Goal: Transaction & Acquisition: Purchase product/service

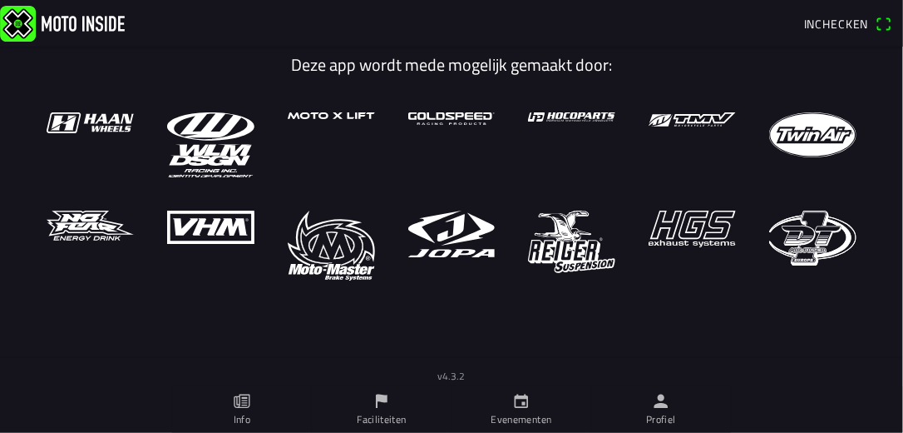
click at [527, 403] on icon "calendar" at bounding box center [522, 401] width 14 height 14
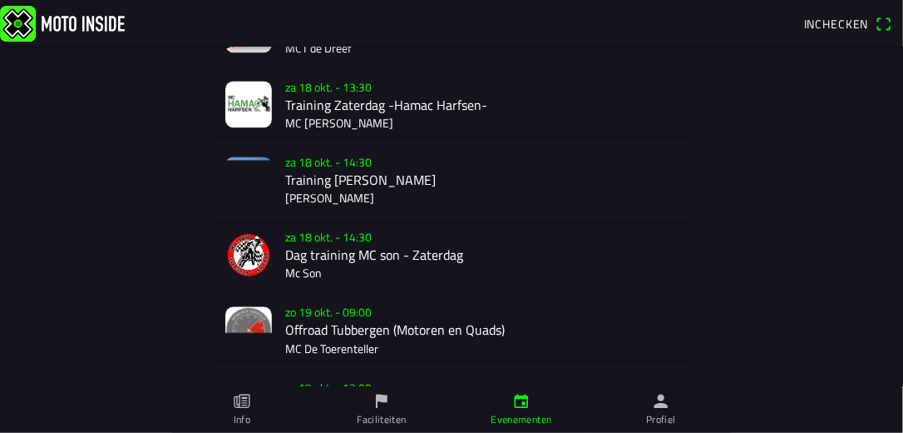
scroll to position [1352, 0]
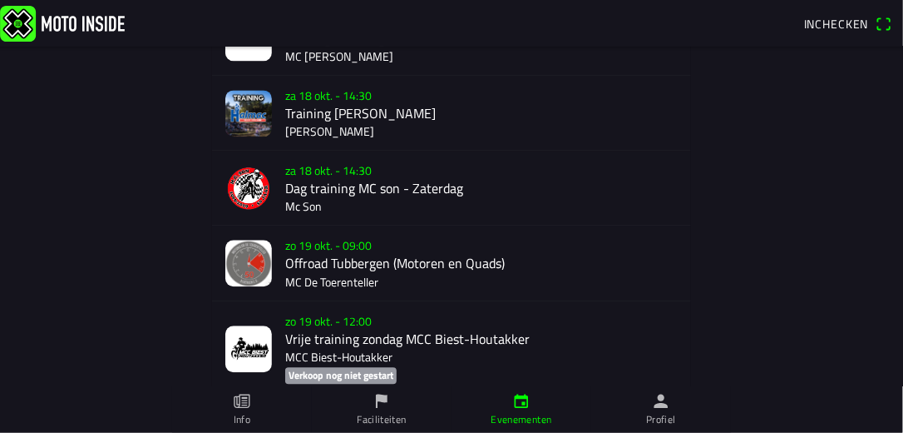
click at [252, 279] on img at bounding box center [248, 263] width 47 height 47
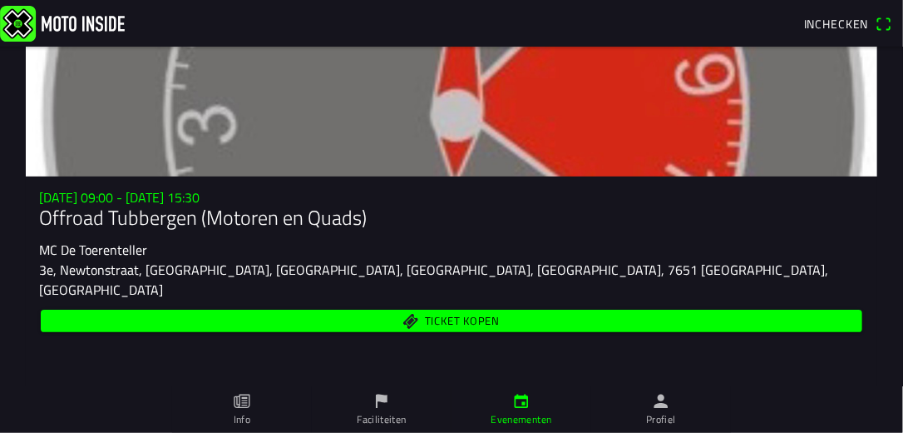
click at [475, 315] on span "Ticket kopen" at bounding box center [462, 320] width 75 height 11
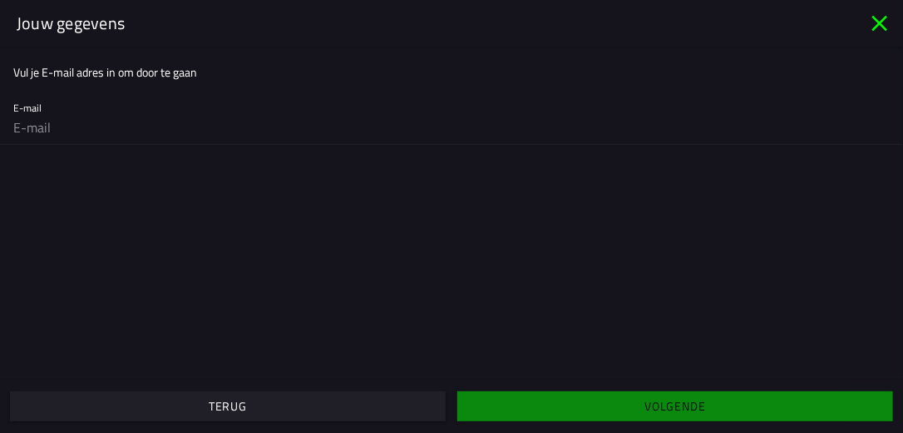
click at [23, 128] on input "email" at bounding box center [451, 127] width 877 height 33
type input "[EMAIL_ADDRESS][DOMAIN_NAME]"
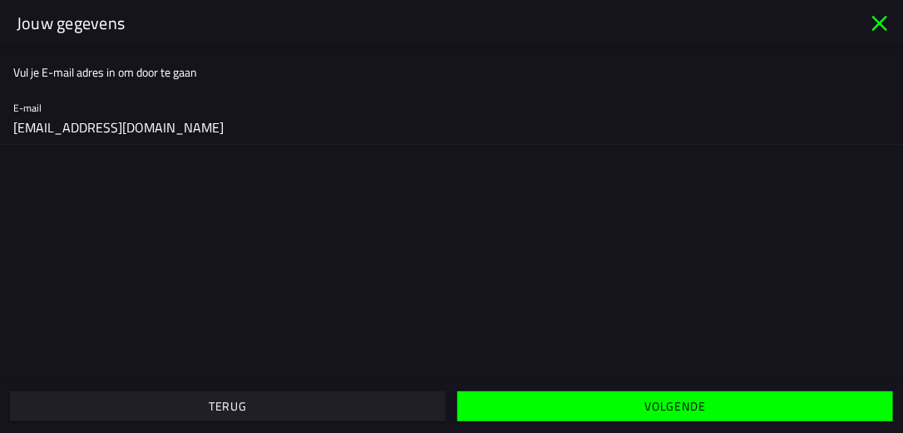
click at [0, 0] on slot "Volgende" at bounding box center [0, 0] width 0 height 0
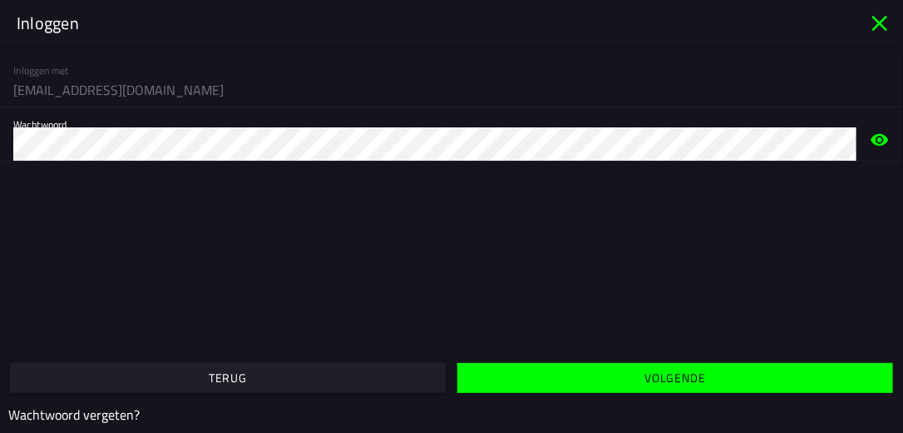
click at [0, 0] on slot "Volgende" at bounding box center [0, 0] width 0 height 0
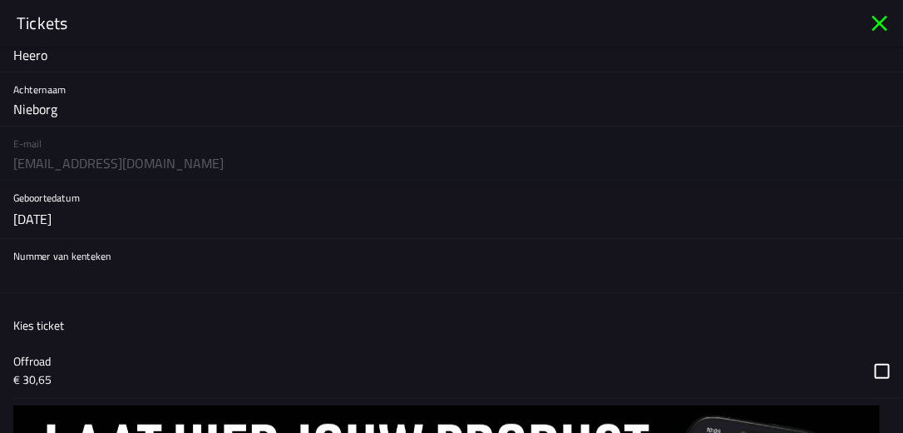
scroll to position [133, 0]
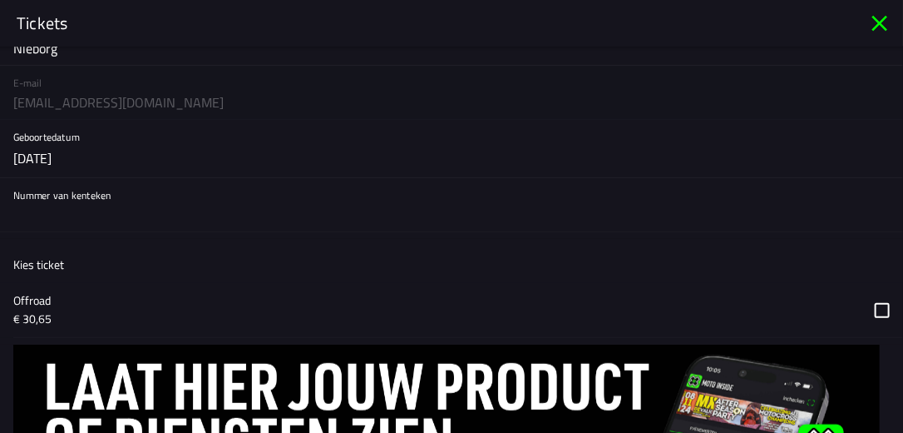
click at [873, 309] on button "button" at bounding box center [458, 310] width 890 height 54
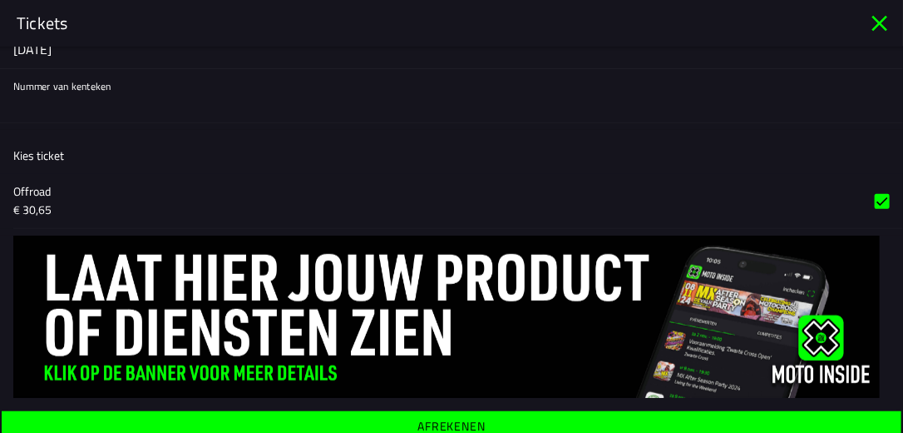
scroll to position [253, 0]
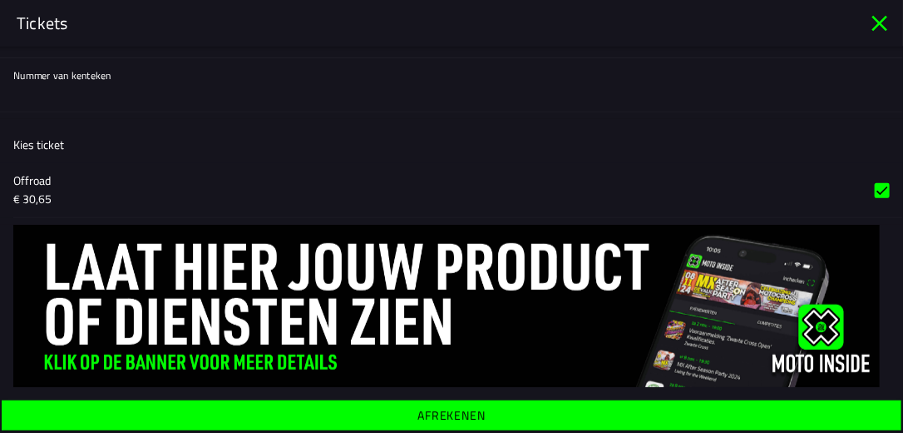
click at [459, 410] on ion-label "Afrekenen" at bounding box center [452, 415] width 68 height 12
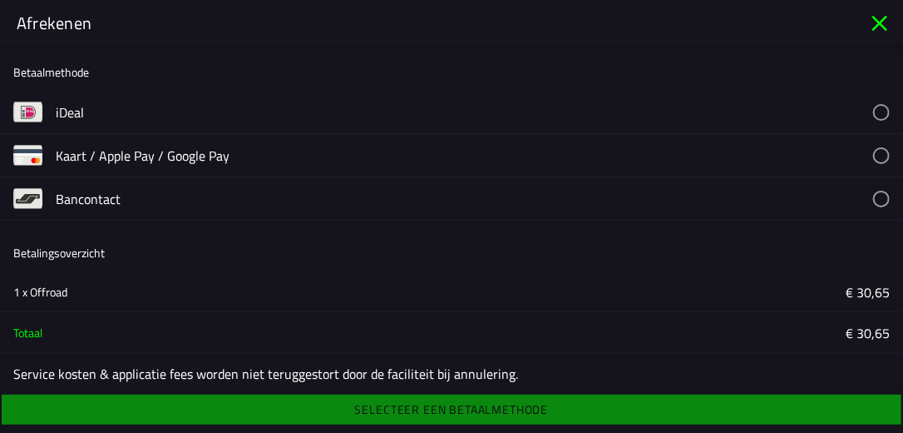
click at [872, 113] on button "button" at bounding box center [480, 112] width 848 height 42
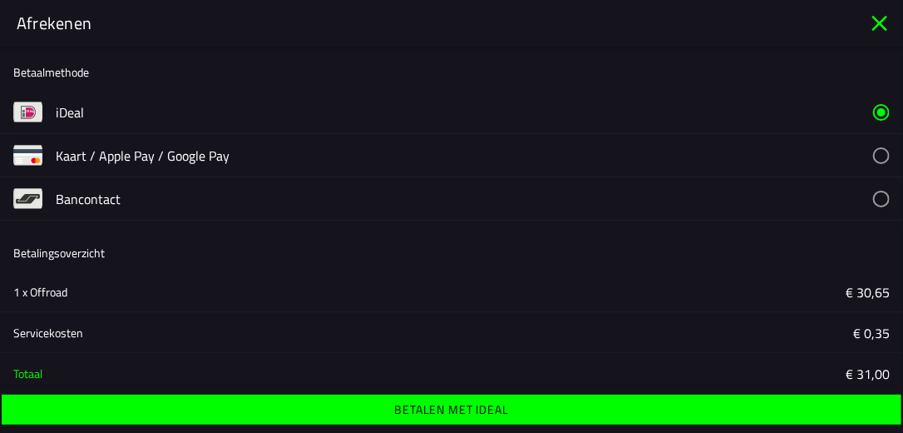
click at [456, 408] on ion-label "Betalen met iDeal" at bounding box center [451, 409] width 114 height 12
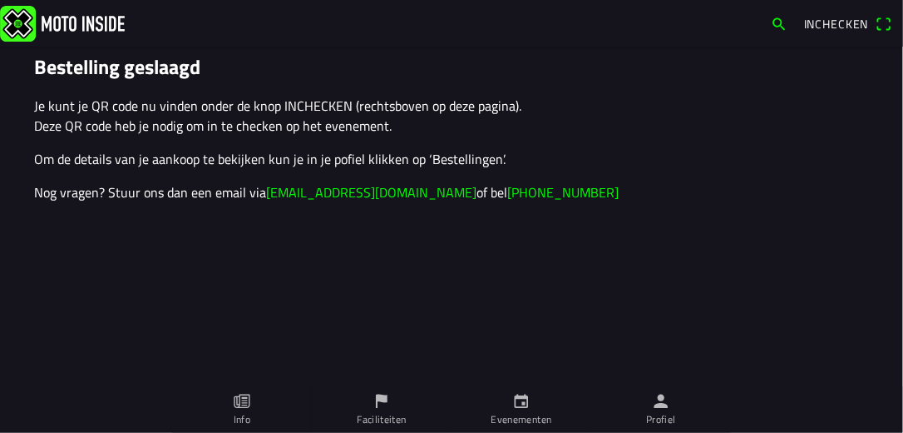
click at [883, 27] on span "Inchecken" at bounding box center [847, 24] width 87 height 27
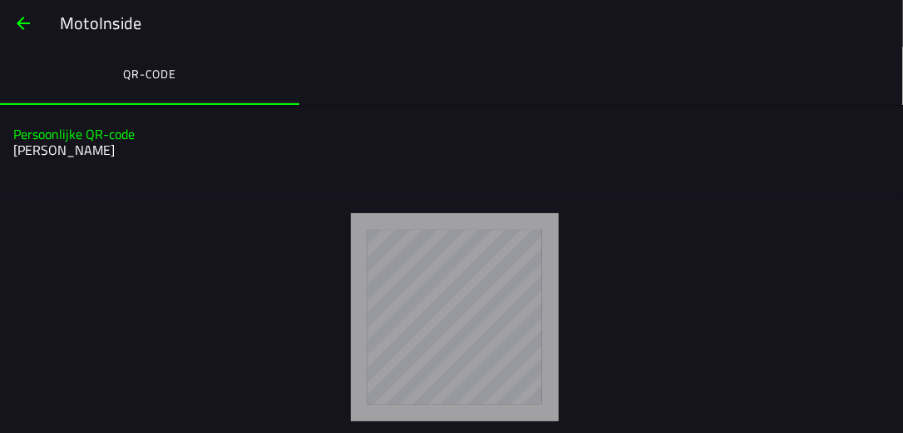
drag, startPoint x: 886, startPoint y: 12, endPoint x: 605, endPoint y: 78, distance: 288.7
click at [605, 78] on ion-segment "QR-code" at bounding box center [451, 76] width 903 height 58
click at [20, 23] on span "button" at bounding box center [23, 23] width 20 height 40
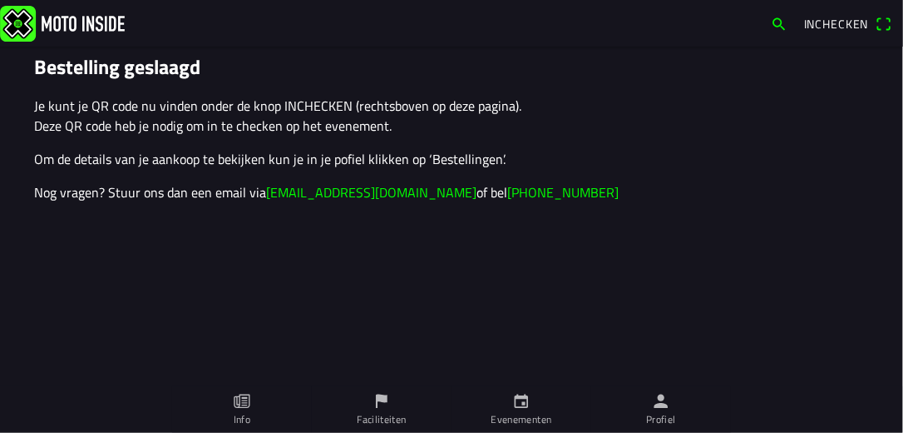
click at [815, 26] on span "Inchecken" at bounding box center [836, 23] width 65 height 17
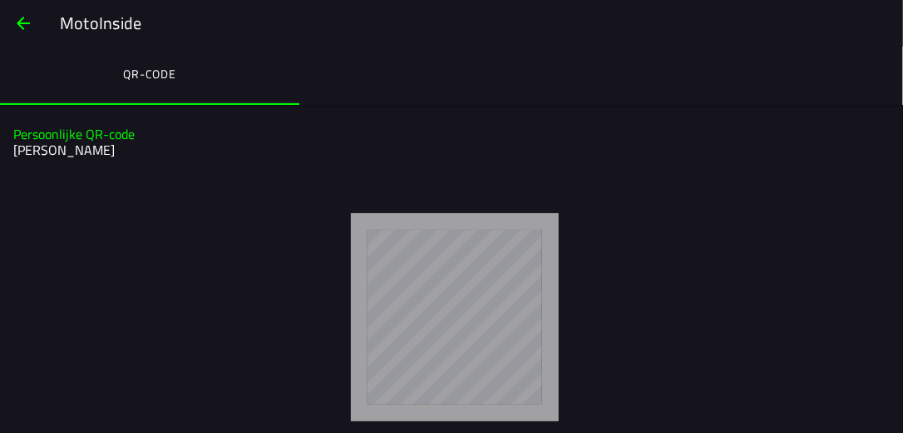
click at [22, 24] on span "button" at bounding box center [23, 23] width 20 height 40
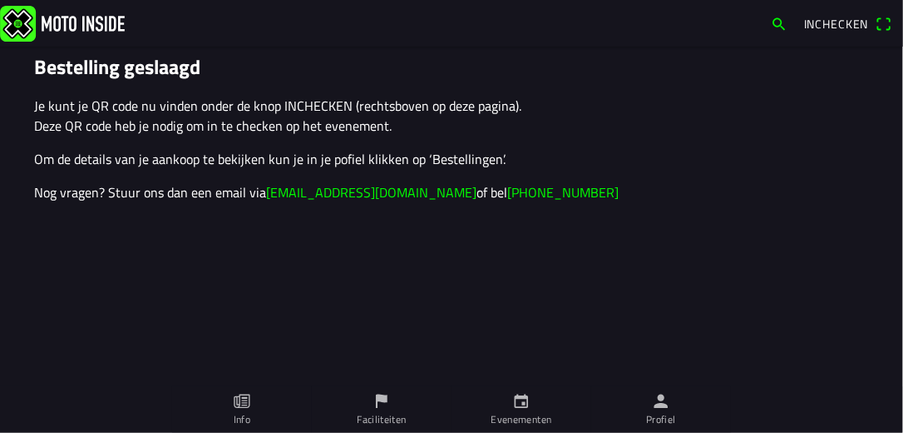
click at [675, 407] on link "Profiel" at bounding box center [661, 409] width 140 height 47
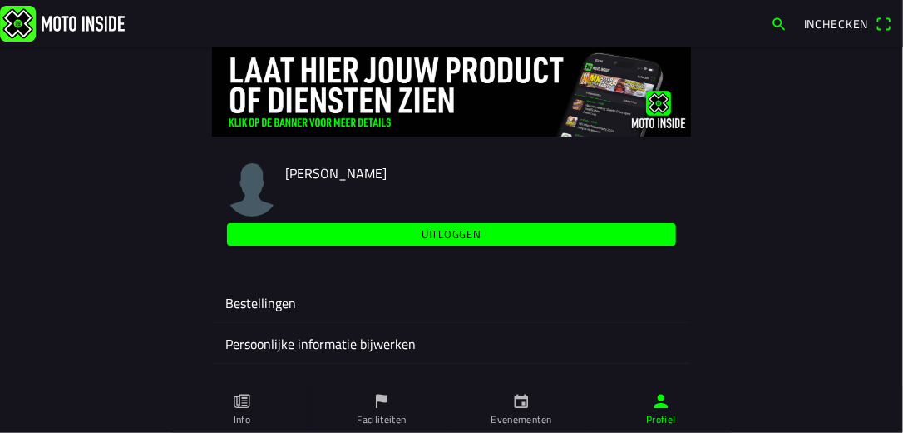
click at [0, 0] on slot "Uitloggen" at bounding box center [0, 0] width 0 height 0
